Goal: Task Accomplishment & Management: Use online tool/utility

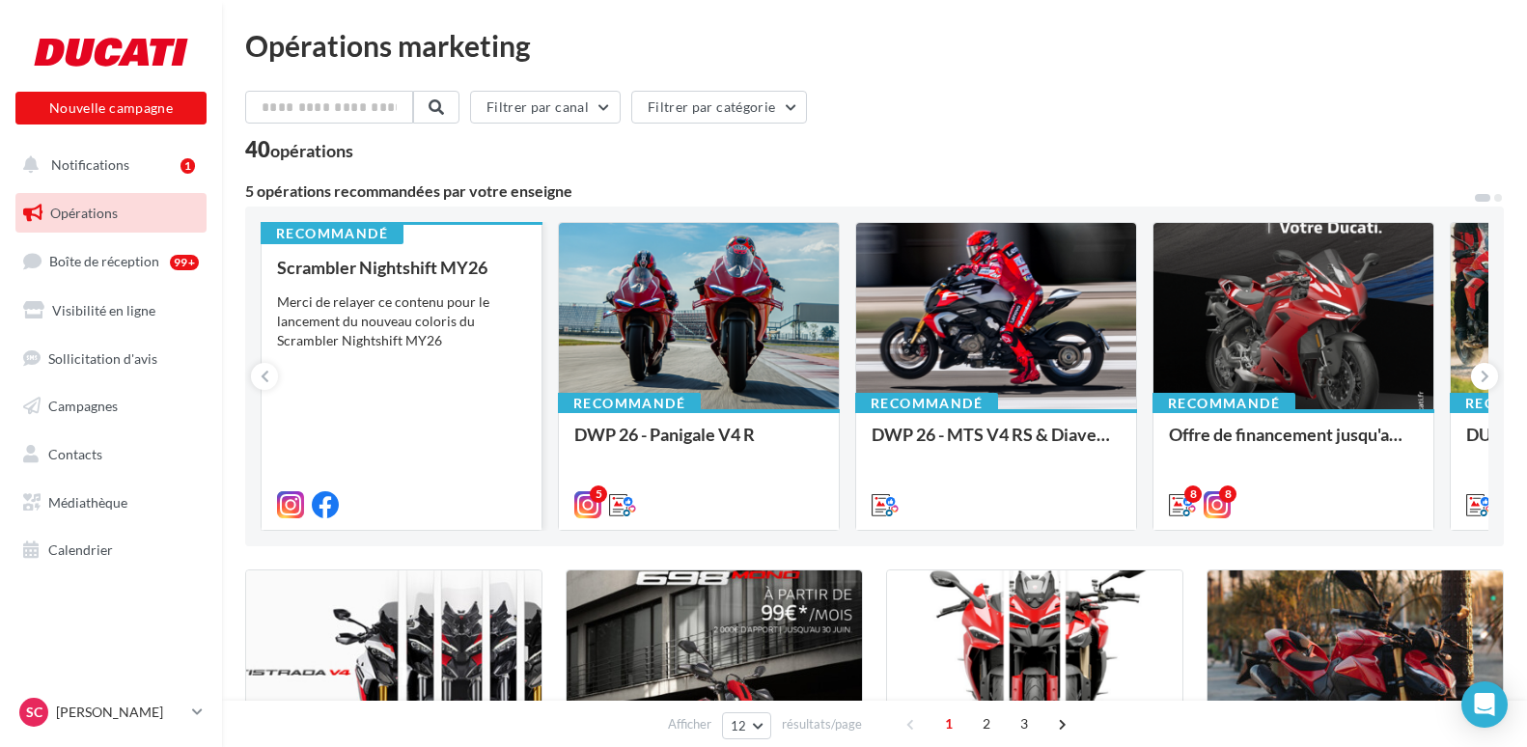
click at [429, 296] on div "Merci de relayer ce contenu pour le lancement du nouveau coloris du Scrambler N…" at bounding box center [401, 321] width 249 height 58
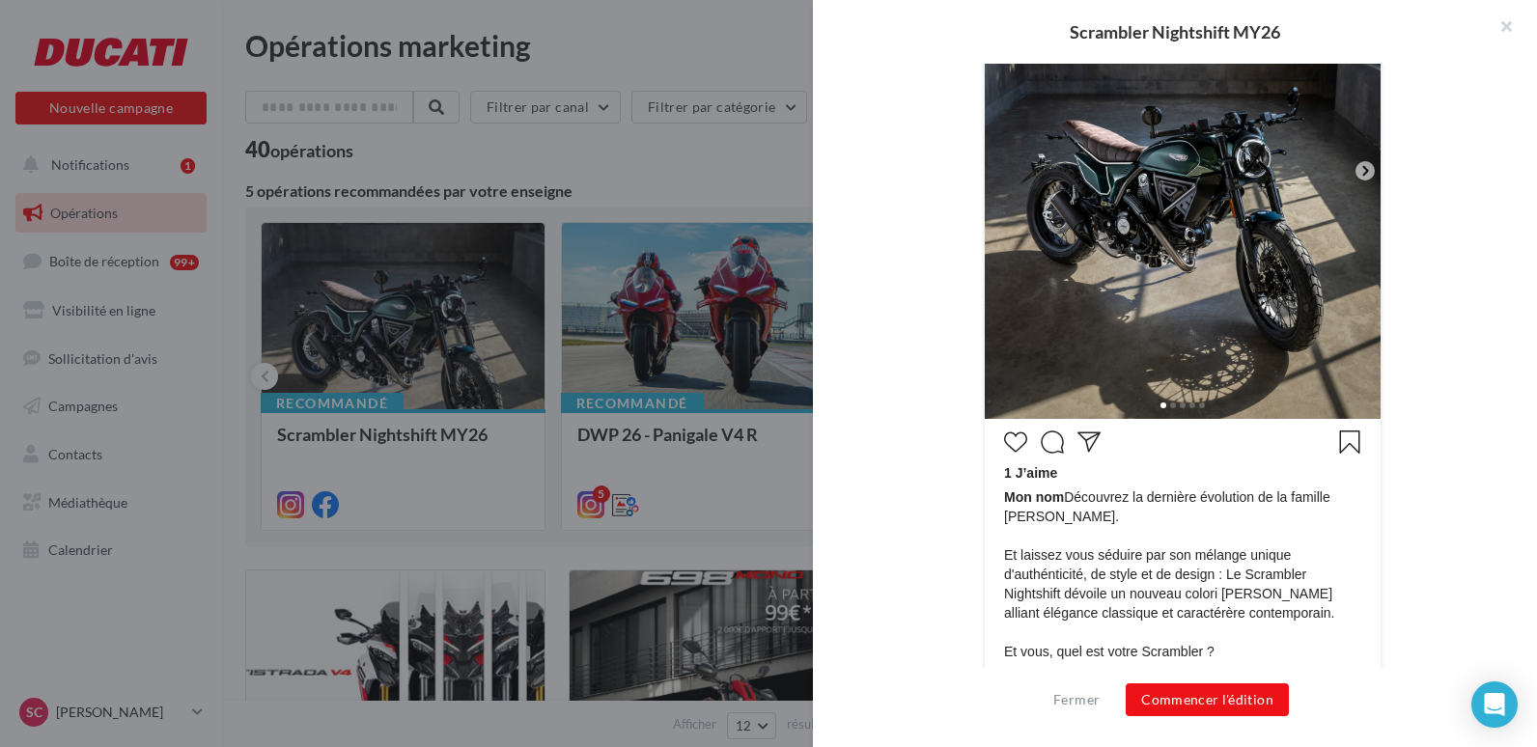
scroll to position [579, 0]
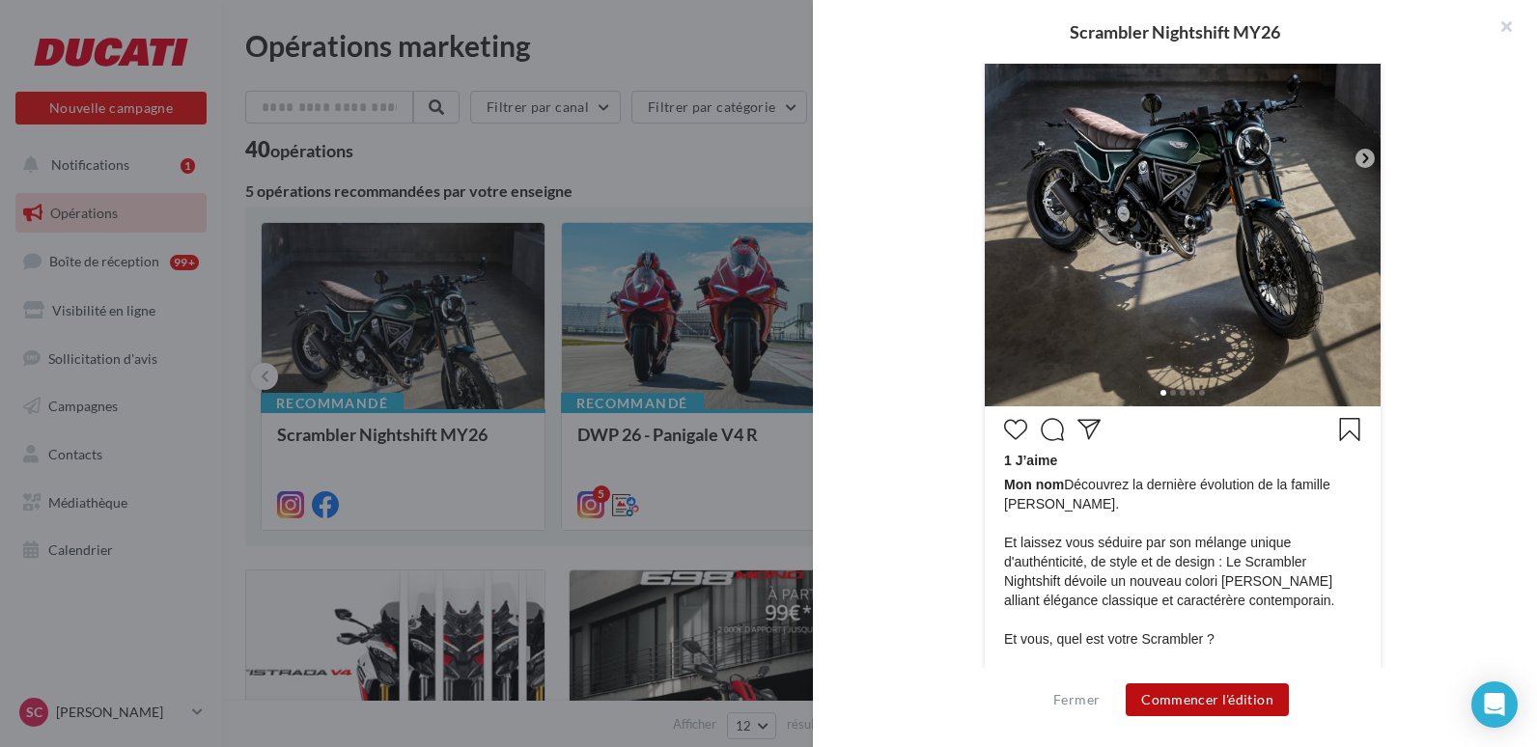
click at [1153, 695] on button "Commencer l'édition" at bounding box center [1206, 699] width 163 height 33
